Goal: Entertainment & Leisure: Consume media (video, audio)

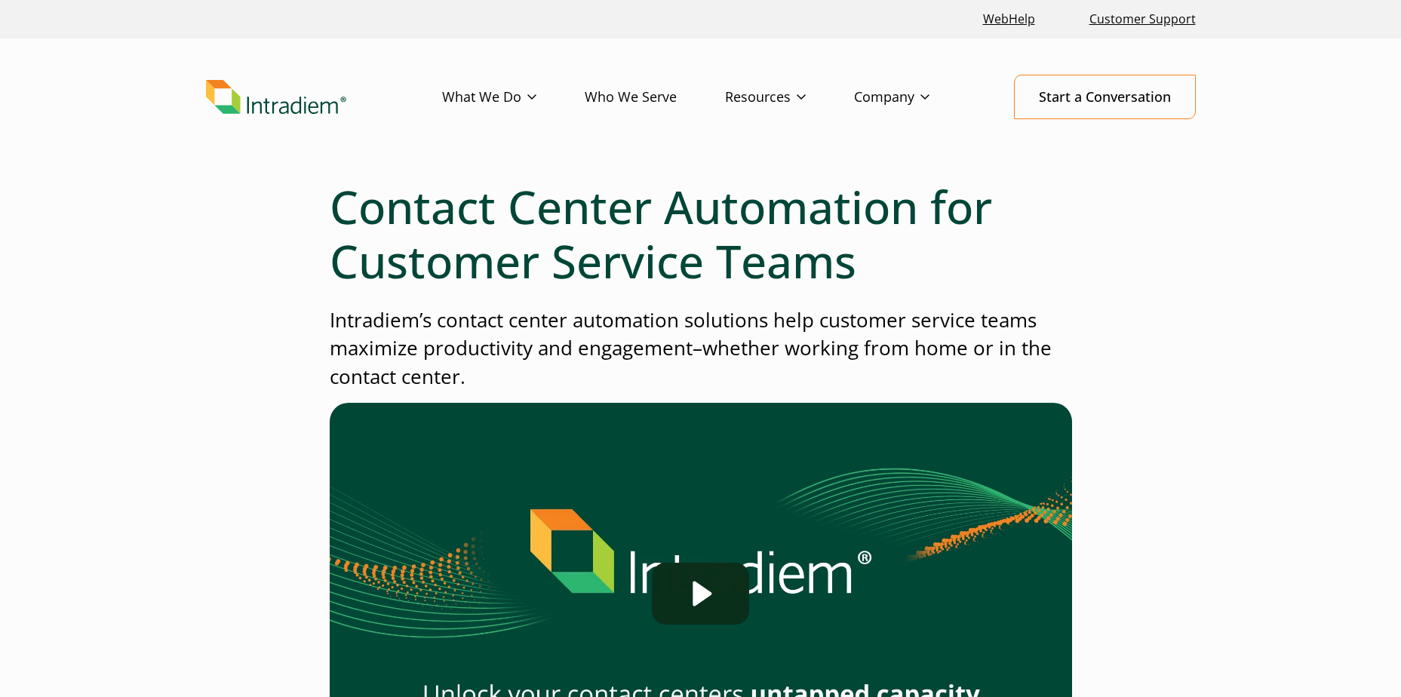
scroll to position [226, 0]
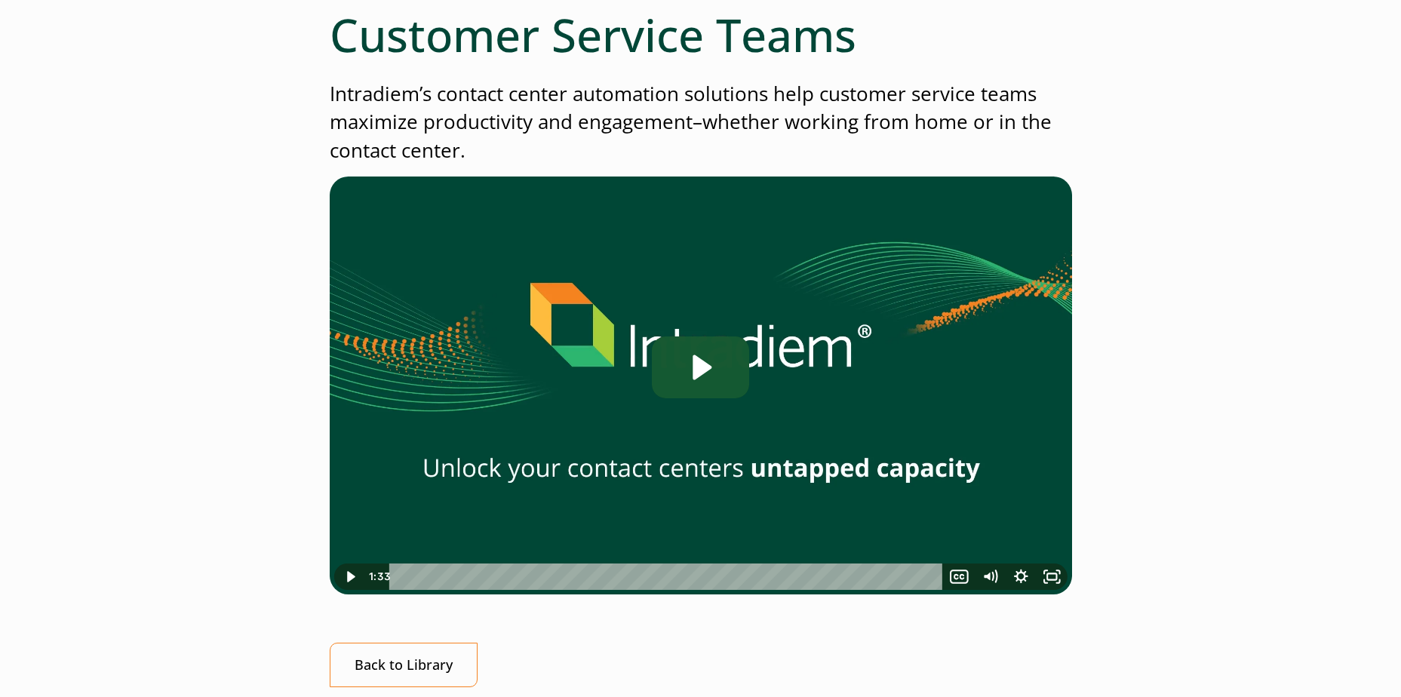
click at [706, 383] on icon "Play Video: Contact Center Automation for Customer Service Teams" at bounding box center [700, 368] width 97 height 62
click at [1060, 581] on icon "Fullscreen" at bounding box center [1051, 577] width 37 height 32
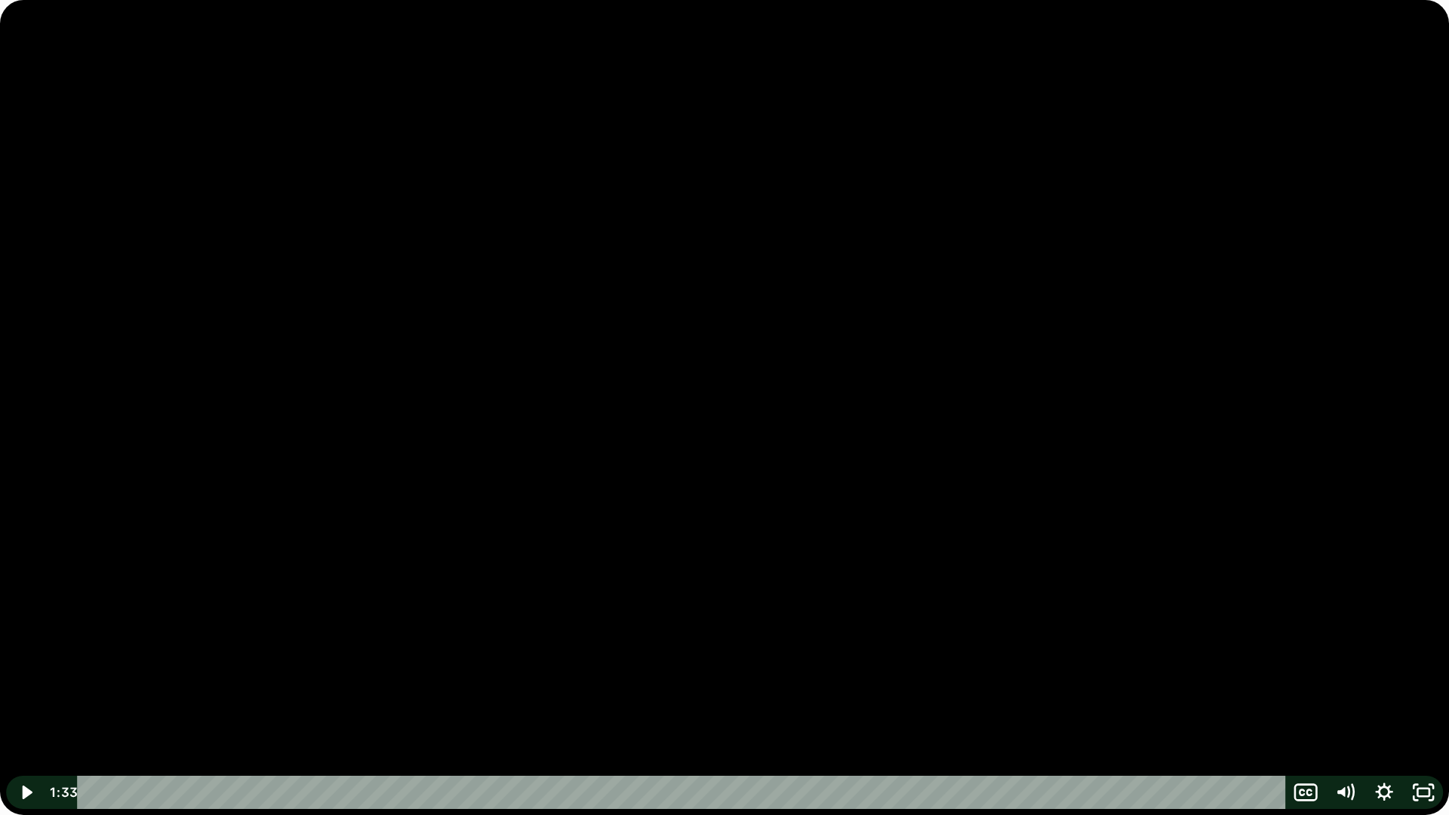
click at [1320, 266] on div at bounding box center [724, 407] width 1449 height 815
click at [1401, 697] on icon "Unfullscreen" at bounding box center [1423, 792] width 39 height 33
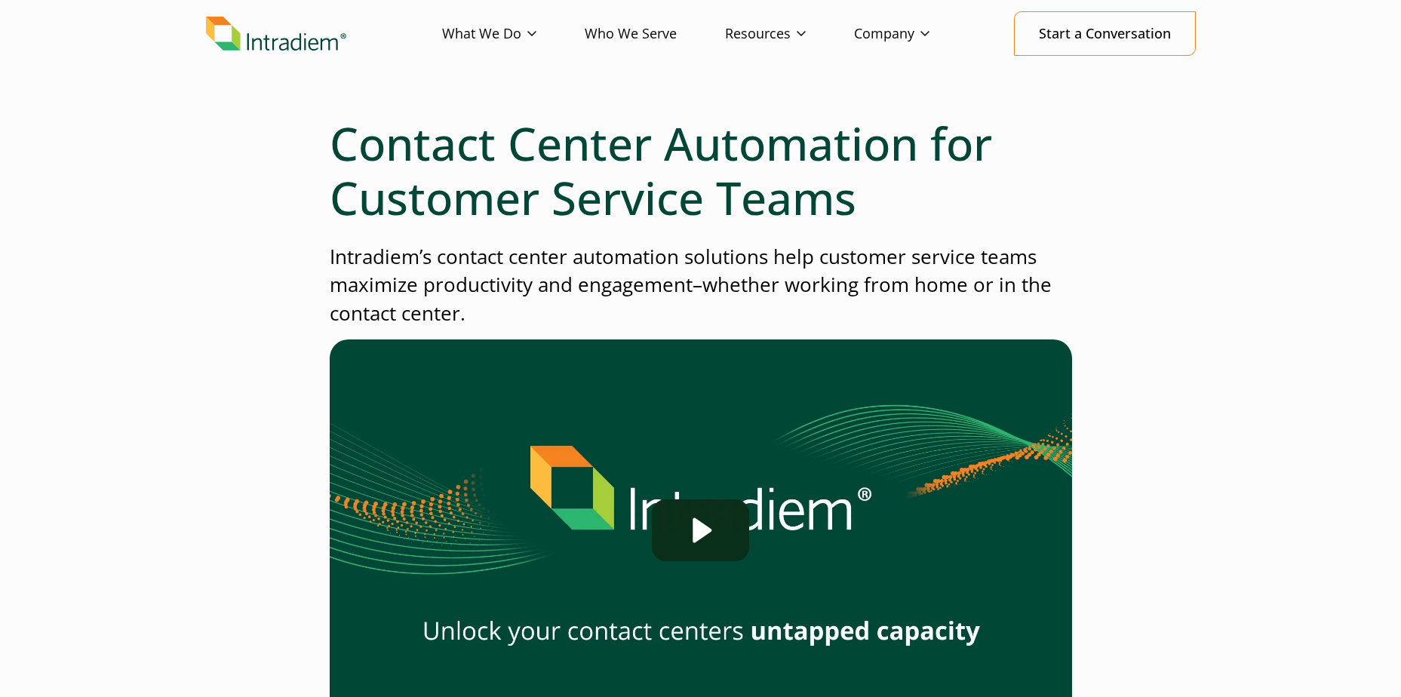
scroll to position [151, 0]
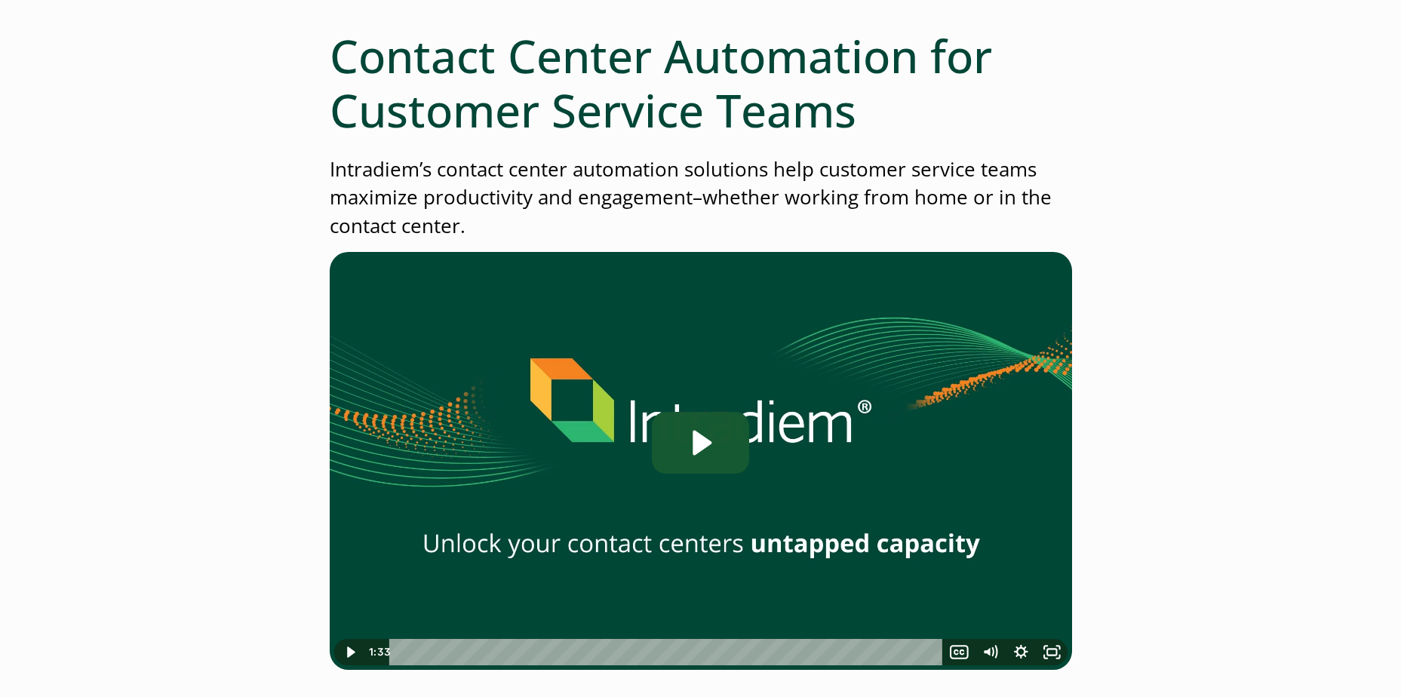
click at [689, 460] on icon "Play Video: Contact Center Automation for Customer Service Teams" at bounding box center [700, 443] width 97 height 62
